Goal: Task Accomplishment & Management: Manage account settings

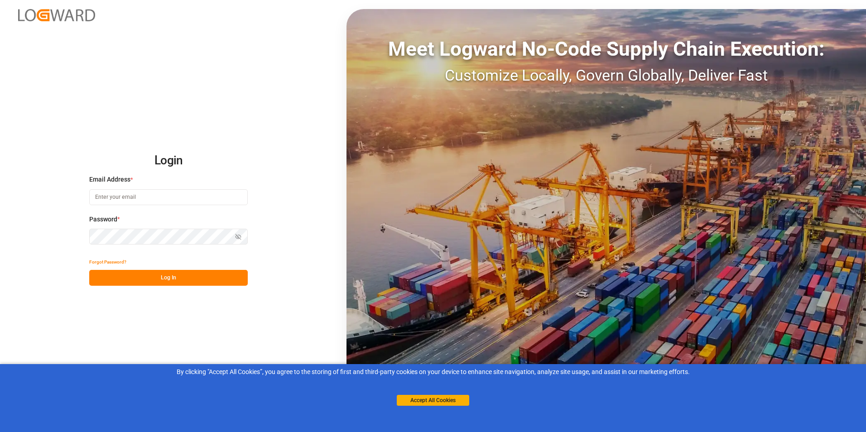
type input "[EMAIL_ADDRESS][PERSON_NAME][DOMAIN_NAME]"
click at [138, 279] on button "Log In" at bounding box center [168, 278] width 159 height 16
type input "Mtlinternational2@simard.ca"
click at [148, 277] on button "Log In" at bounding box center [168, 278] width 159 height 16
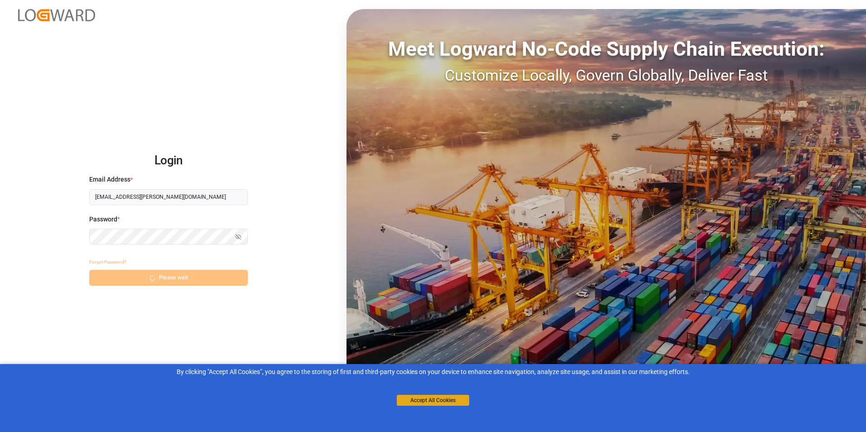
click at [439, 401] on button "Accept All Cookies" at bounding box center [433, 400] width 73 height 11
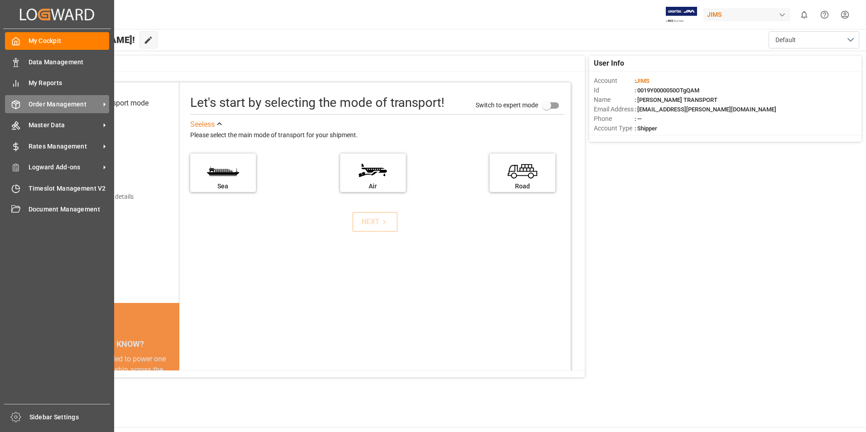
click at [39, 102] on span "Order Management" at bounding box center [65, 105] width 72 height 10
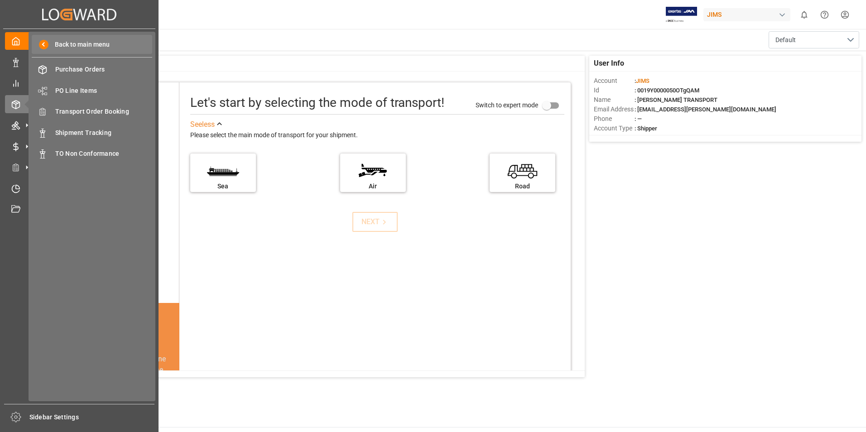
click at [42, 44] on span at bounding box center [44, 45] width 10 height 10
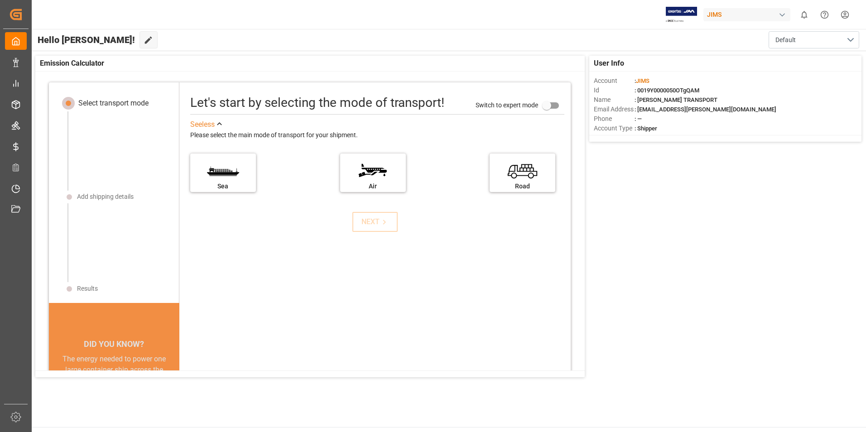
click at [201, 48] on div "Hello SIMARD! Edit Cockpit Default" at bounding box center [449, 40] width 836 height 22
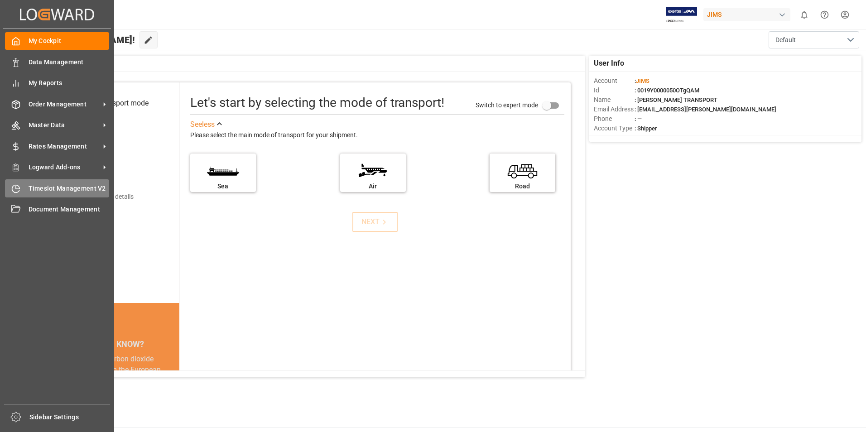
click at [66, 189] on span "Timeslot Management V2" at bounding box center [69, 189] width 81 height 10
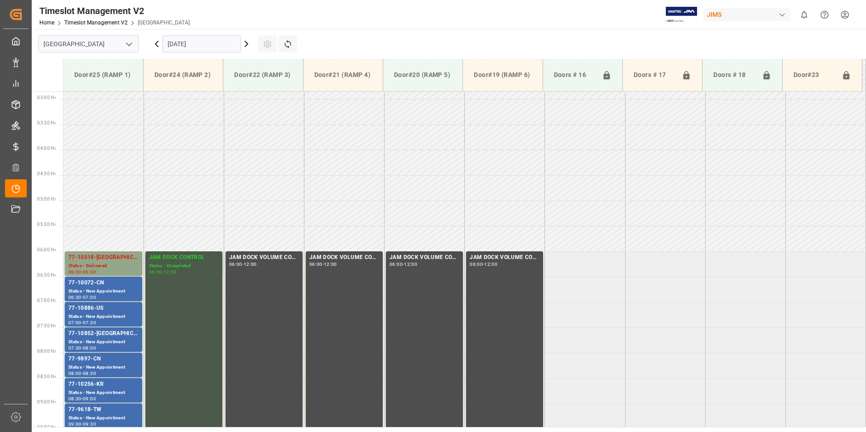
scroll to position [265, 0]
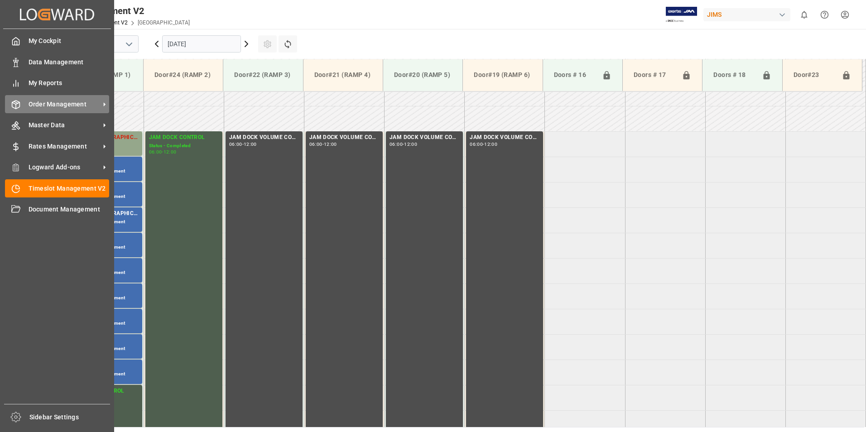
click at [51, 104] on span "Order Management" at bounding box center [65, 105] width 72 height 10
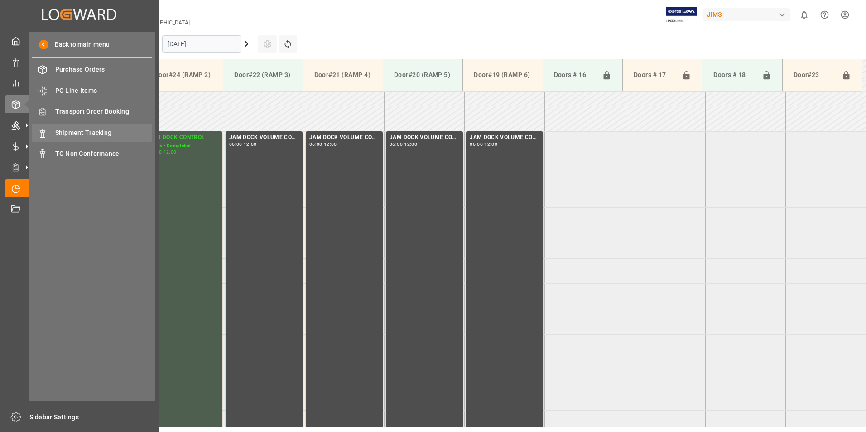
click at [97, 131] on span "Shipment Tracking" at bounding box center [103, 133] width 97 height 10
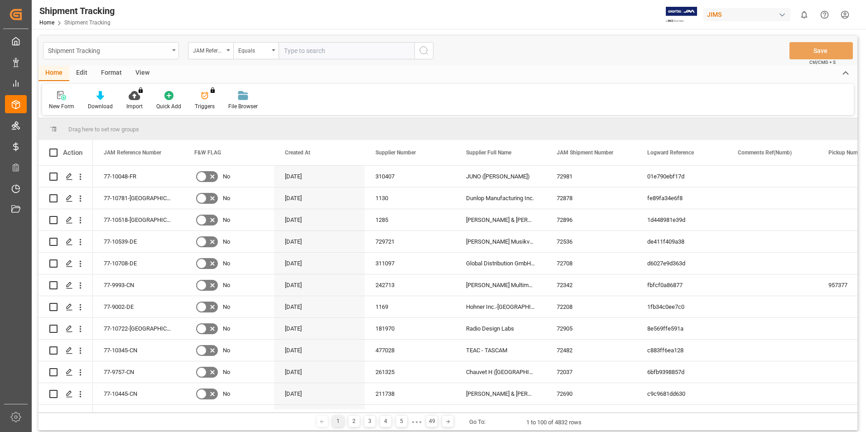
click at [114, 53] on div "Shipment Tracking" at bounding box center [108, 49] width 121 height 11
type input "77-9822"
click at [381, 97] on div "New Form Download Import You don't have permission for this feature. Contact ad…" at bounding box center [448, 99] width 812 height 31
click at [64, 102] on div "New Form" at bounding box center [61, 101] width 39 height 20
type input "77-9822-ID"
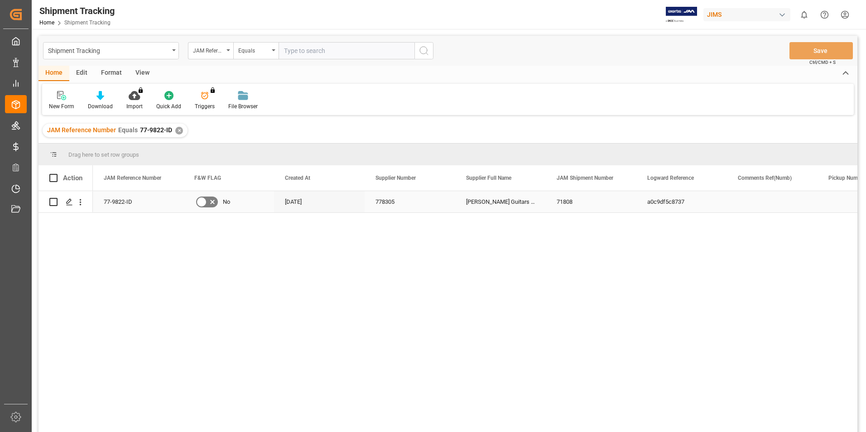
click at [107, 206] on div "77-9822-ID" at bounding box center [138, 201] width 91 height 21
click at [305, 55] on input "text" at bounding box center [347, 50] width 136 height 17
click at [113, 205] on div "77-9822-ID" at bounding box center [138, 201] width 91 height 21
click at [67, 201] on icon "Press SPACE to select this row." at bounding box center [69, 201] width 7 height 7
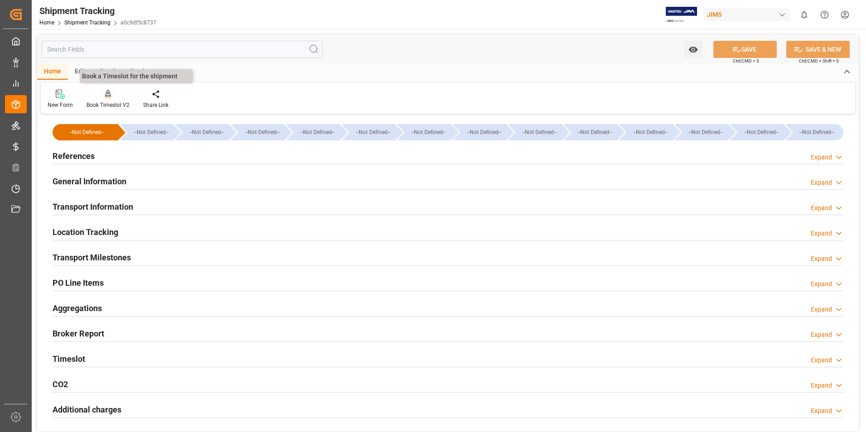
click at [108, 102] on div "Book Timeslot V2" at bounding box center [108, 105] width 43 height 8
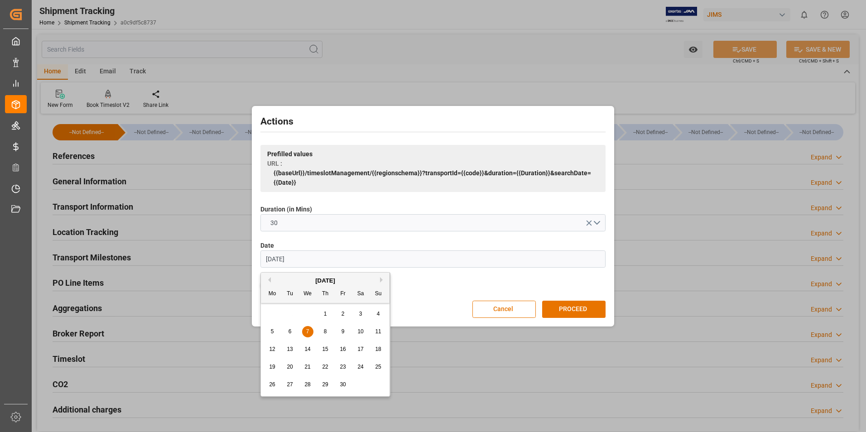
click at [329, 257] on input "07.06.2023" at bounding box center [433, 259] width 345 height 17
click at [384, 279] on button "Next Month" at bounding box center [382, 279] width 5 height 5
click at [321, 282] on div "July 2023" at bounding box center [325, 280] width 129 height 9
click at [329, 282] on div "July 2023" at bounding box center [325, 280] width 129 height 9
drag, startPoint x: 305, startPoint y: 260, endPoint x: 294, endPoint y: 260, distance: 10.9
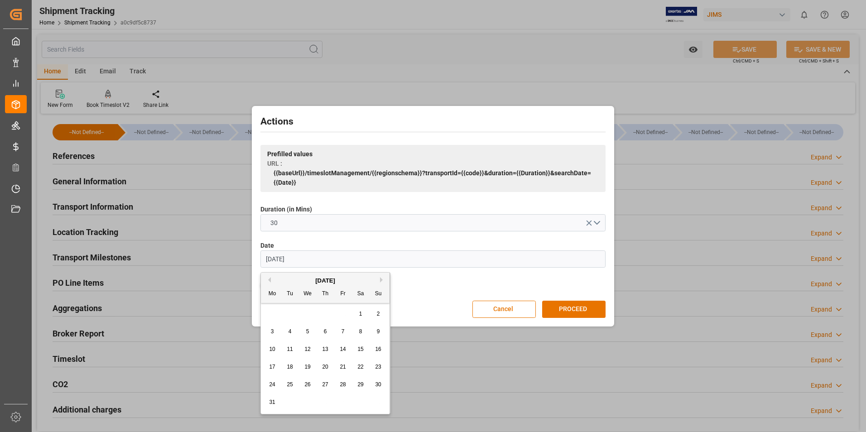
click at [294, 260] on input "07.06.2023" at bounding box center [433, 259] width 345 height 17
click at [280, 257] on input "07.06.2025" at bounding box center [433, 259] width 345 height 17
click at [344, 333] on span "12" at bounding box center [343, 332] width 6 height 6
type input "[DATE]"
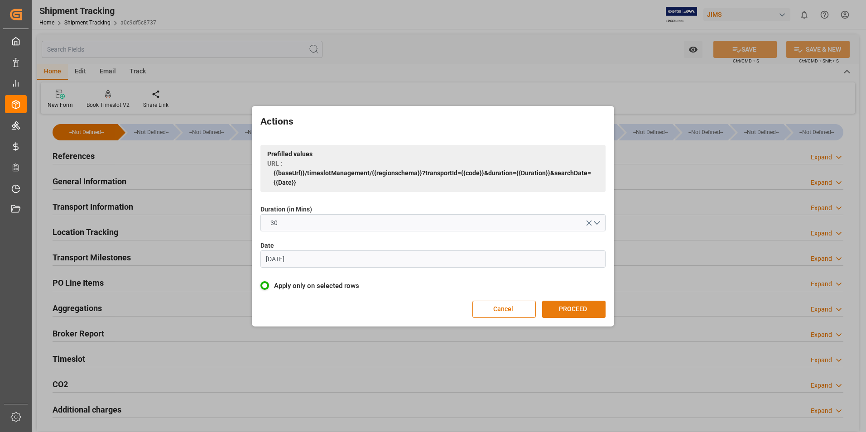
click at [586, 311] on button "PROCEED" at bounding box center [573, 309] width 63 height 17
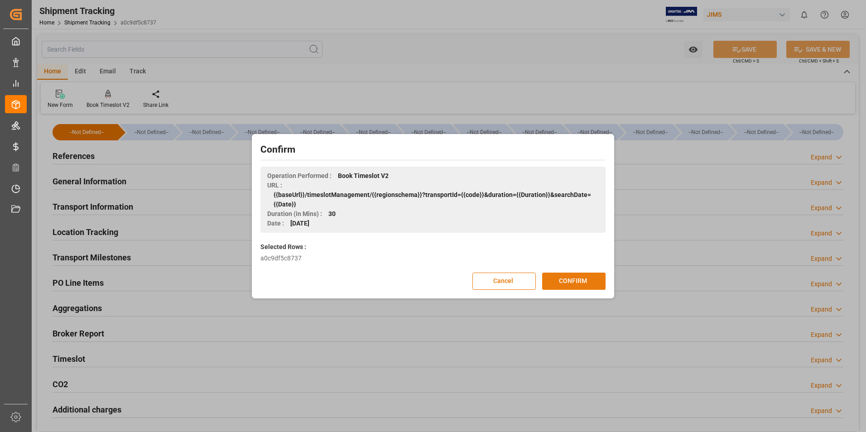
click at [580, 285] on button "CONFIRM" at bounding box center [573, 281] width 63 height 17
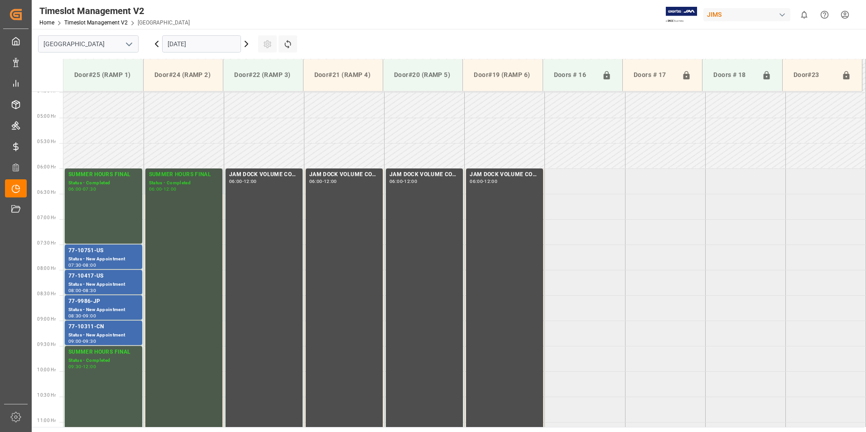
scroll to position [227, 0]
click at [261, 316] on div "JAM DOCK VOLUME CONTROL 06:00 - 12:00" at bounding box center [264, 321] width 70 height 300
click at [184, 337] on div "SUMMER HOURS FINAL Status - Completed 06:00 - 12:00" at bounding box center [184, 321] width 70 height 300
click at [248, 44] on icon at bounding box center [246, 43] width 3 height 5
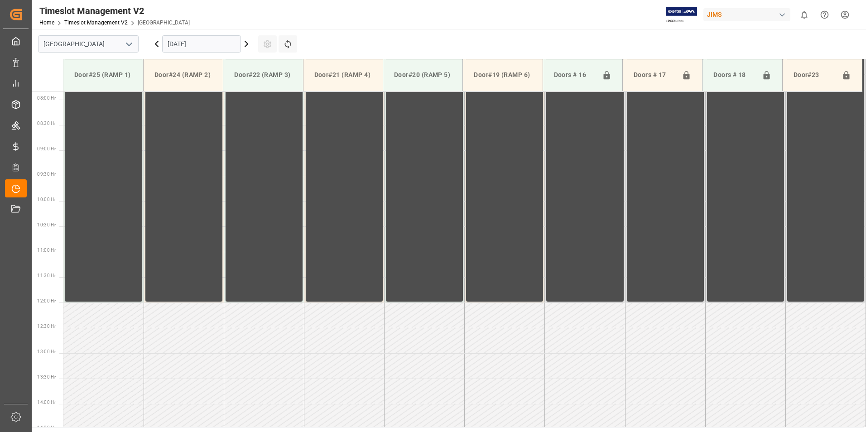
scroll to position [401, 0]
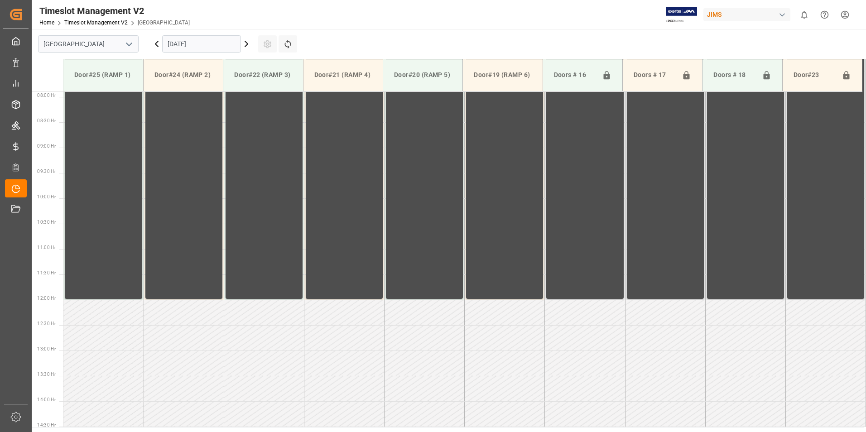
click at [248, 44] on icon at bounding box center [246, 43] width 3 height 5
click at [248, 46] on icon at bounding box center [246, 44] width 11 height 11
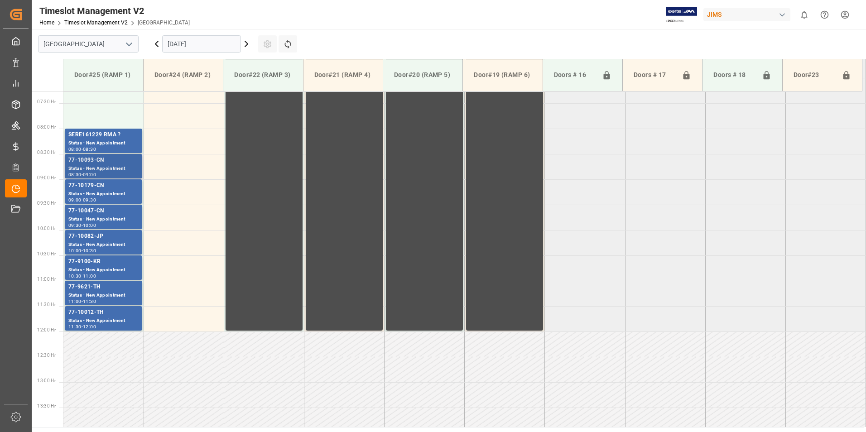
scroll to position [355, 0]
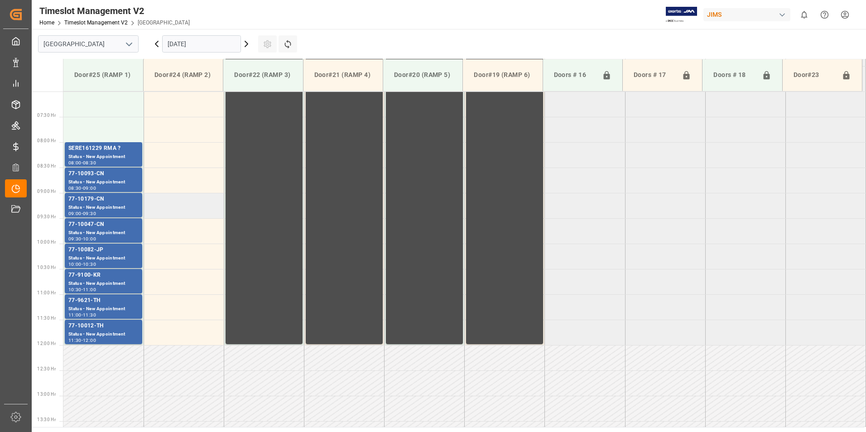
click at [179, 211] on td at bounding box center [184, 205] width 80 height 25
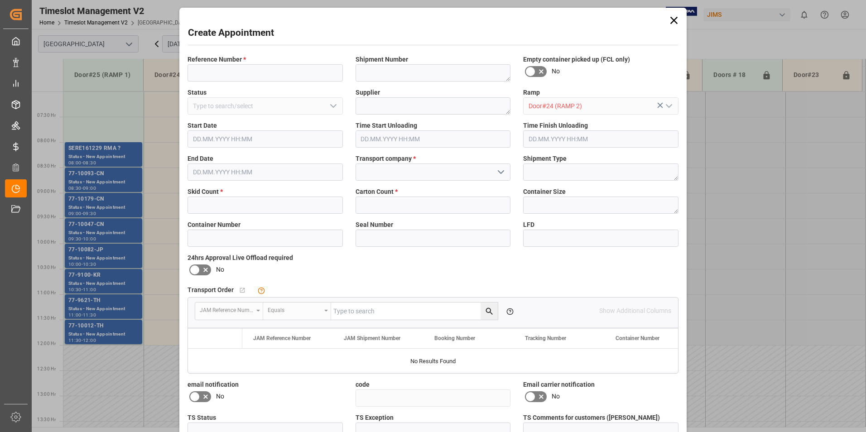
type input "[DATE] 09:00"
type input "[DATE] 09:30"
click at [242, 67] on input at bounding box center [265, 72] width 155 height 17
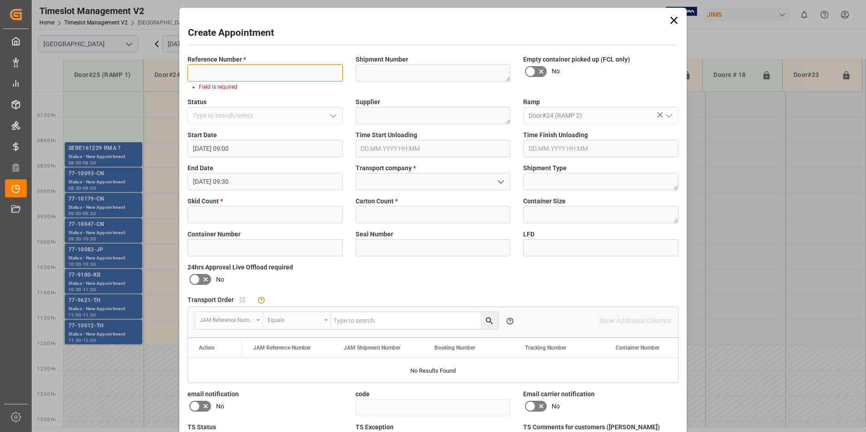
click at [225, 78] on input at bounding box center [265, 72] width 155 height 17
paste input "77-9822-ID"
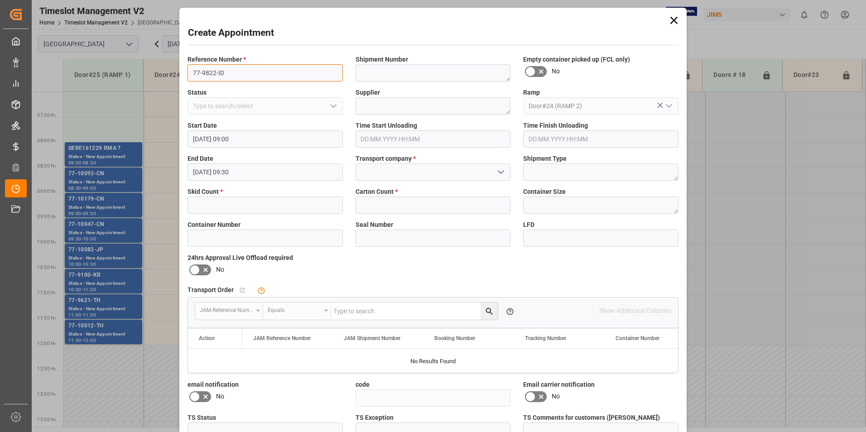
type input "77-9822-ID"
click at [228, 205] on input "text" at bounding box center [265, 205] width 155 height 17
type input "4"
click at [387, 172] on input at bounding box center [433, 172] width 155 height 17
click at [499, 175] on icon "open menu" at bounding box center [501, 172] width 11 height 11
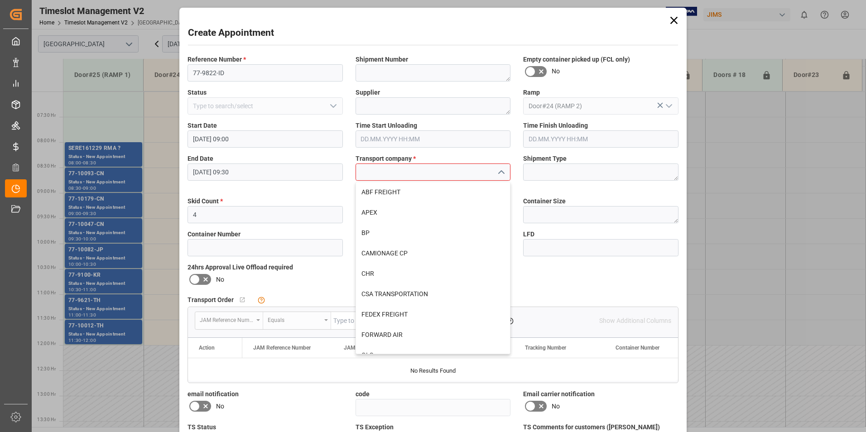
click at [468, 170] on input at bounding box center [433, 172] width 155 height 17
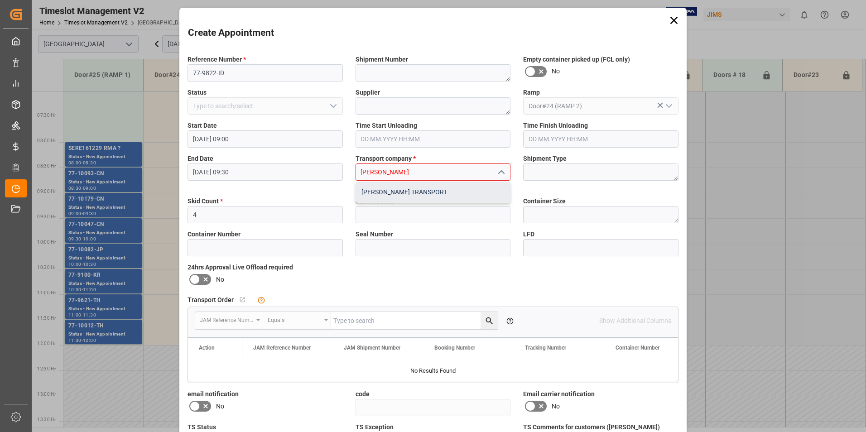
click at [445, 191] on div "[PERSON_NAME] TRANSPORT" at bounding box center [433, 192] width 155 height 20
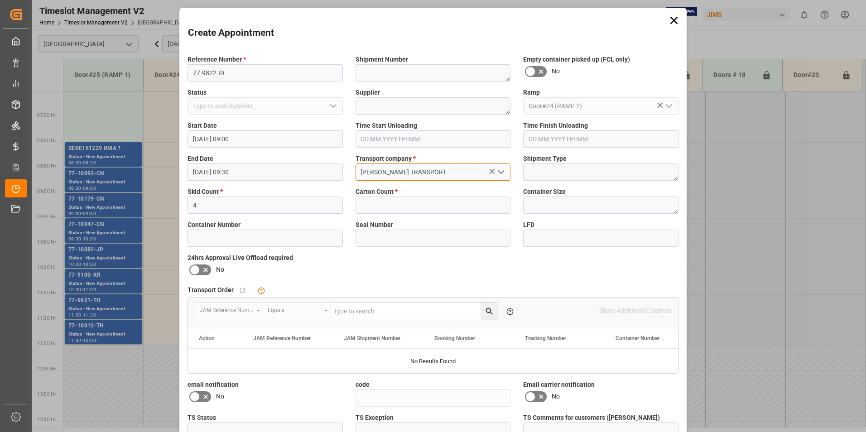
type input "[PERSON_NAME] TRANSPORT"
drag, startPoint x: 403, startPoint y: 204, endPoint x: 415, endPoint y: 204, distance: 11.8
click at [403, 204] on input "text" at bounding box center [433, 205] width 155 height 17
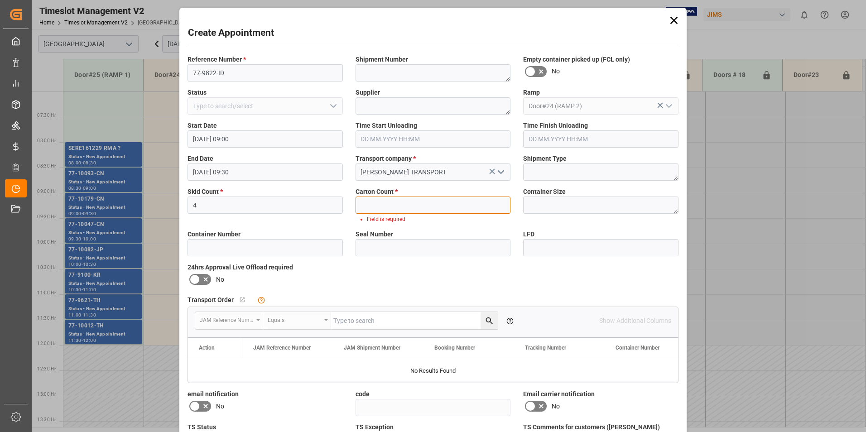
click at [405, 203] on input "text" at bounding box center [433, 205] width 155 height 17
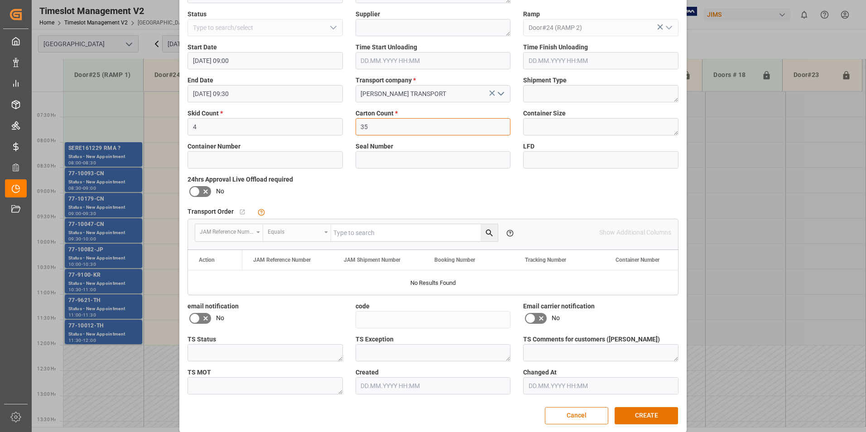
scroll to position [87, 0]
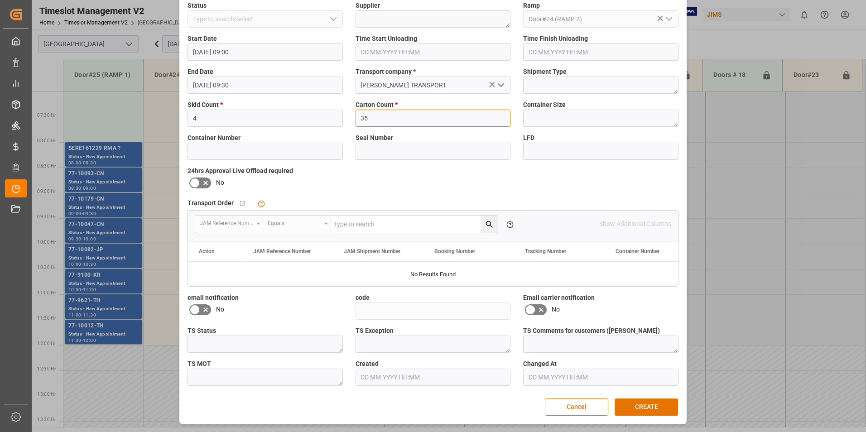
type input "35"
click at [433, 177] on div "Reference Number * 77-9822-ID Shipment Number Empty container picked up (FCL on…" at bounding box center [433, 177] width 504 height 425
click at [649, 411] on button "CREATE" at bounding box center [646, 407] width 63 height 17
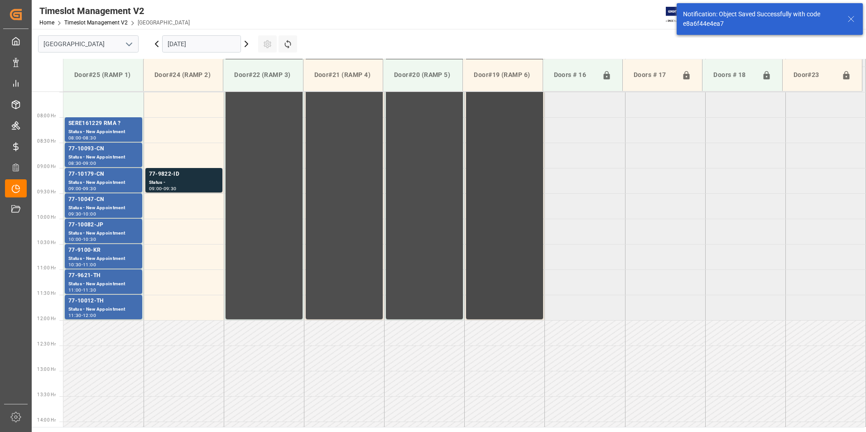
scroll to position [401, 0]
